Goal: Task Accomplishment & Management: Complete application form

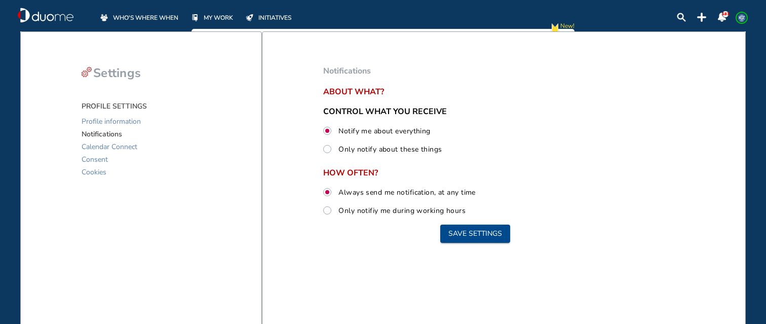
click at [147, 19] on span "WHO'S WHERE WHEN" at bounding box center [145, 18] width 65 height 10
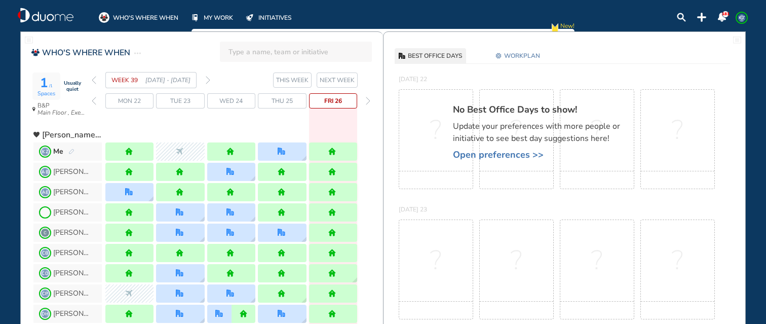
click at [71, 150] on img "pen-edit" at bounding box center [71, 151] width 6 height 7
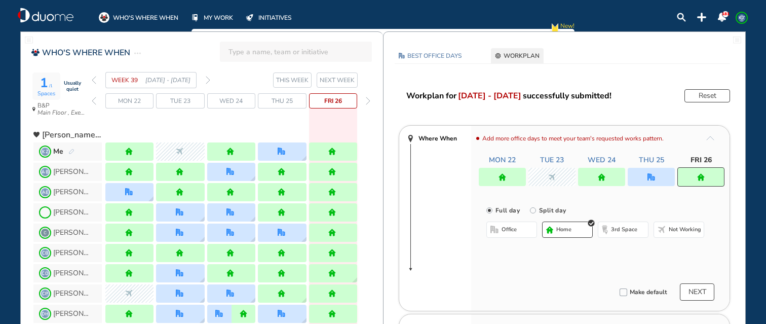
click at [367, 100] on img "forward day" at bounding box center [368, 101] width 5 height 8
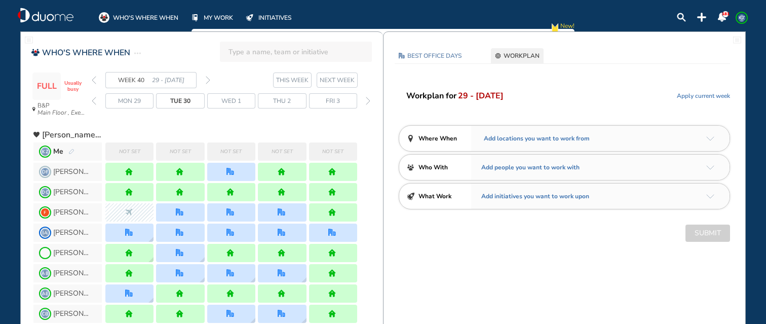
click at [72, 151] on img "pen-edit" at bounding box center [71, 151] width 6 height 7
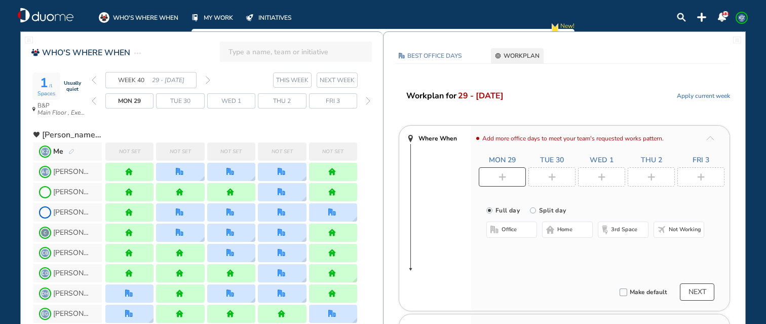
click at [568, 227] on span "home" at bounding box center [564, 229] width 15 height 8
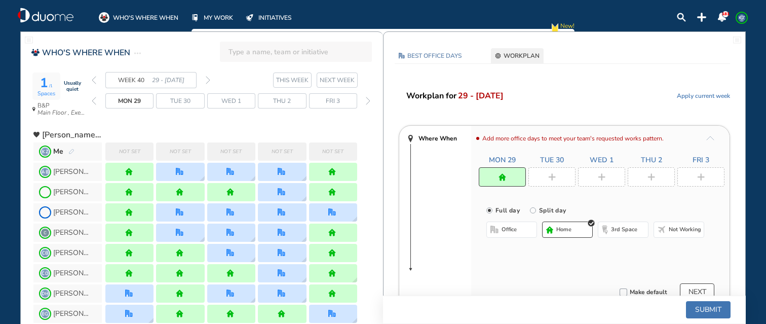
click at [556, 173] on div at bounding box center [551, 176] width 47 height 19
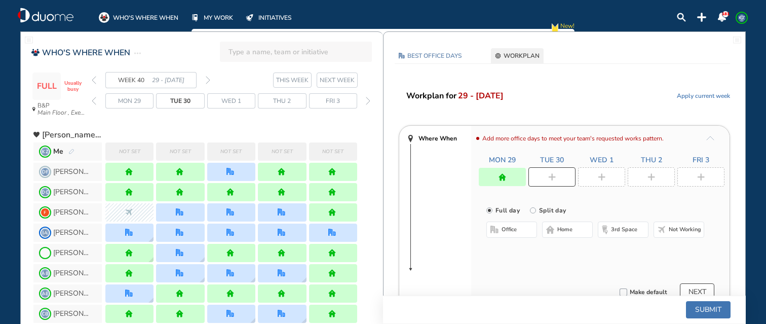
click at [657, 176] on div at bounding box center [650, 176] width 47 height 19
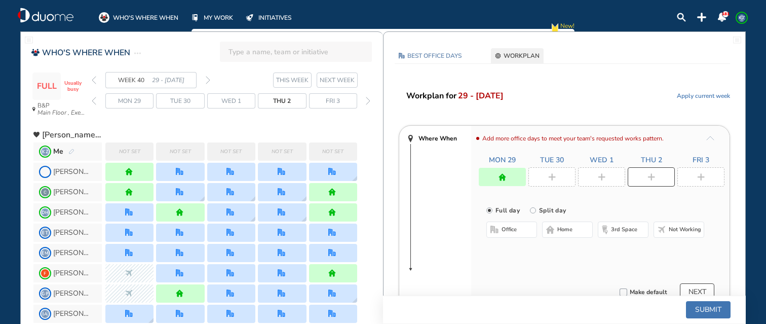
click at [674, 229] on span "Not working" at bounding box center [684, 229] width 32 height 8
click at [596, 178] on div at bounding box center [601, 176] width 47 height 19
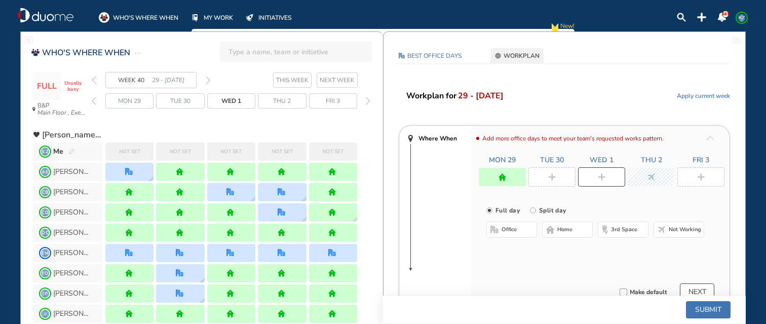
click at [563, 231] on span "home" at bounding box center [564, 229] width 15 height 8
click at [563, 231] on span "home" at bounding box center [563, 229] width 15 height 8
click at [566, 175] on div at bounding box center [551, 176] width 47 height 19
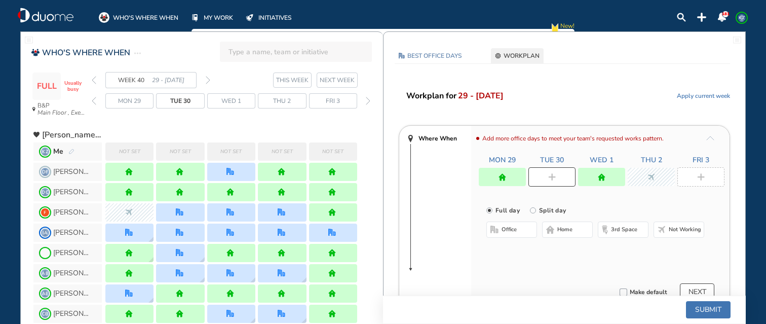
click at [566, 232] on span "home" at bounding box center [564, 229] width 15 height 8
click at [704, 175] on div at bounding box center [700, 176] width 47 height 19
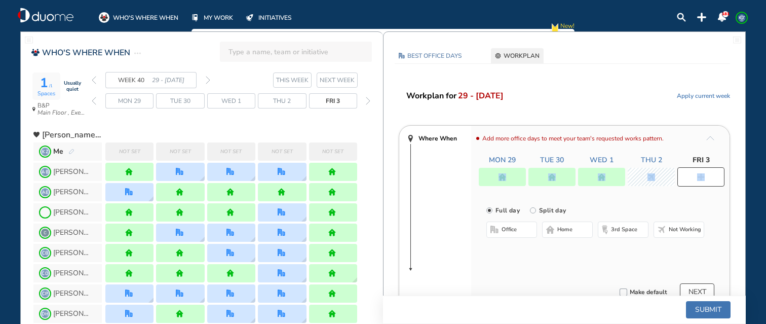
click at [568, 230] on span "home" at bounding box center [564, 229] width 15 height 8
click at [471, 188] on div "Add more office days to meet your team's requested works pattern. Mon 29 Tue 30…" at bounding box center [600, 218] width 258 height 185
click at [711, 310] on button "Submit" at bounding box center [708, 309] width 45 height 17
